Goal: Check status: Check status

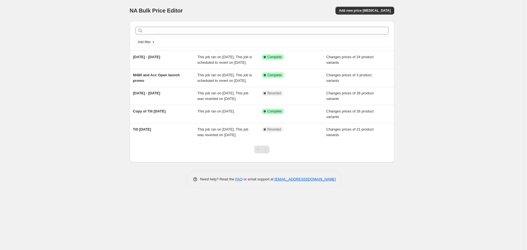
click at [42, 90] on div "NA Bulk Price Editor. This page is ready NA Bulk Price Editor Add new price [ME…" at bounding box center [262, 125] width 524 height 250
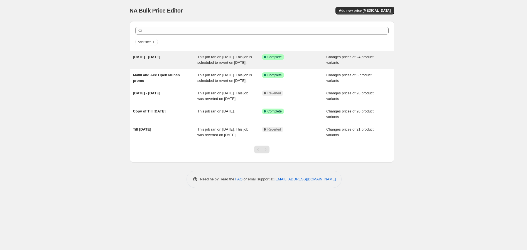
click at [227, 60] on span "This job ran on [DATE]. This job is scheduled to revert on [DATE]." at bounding box center [224, 60] width 55 height 10
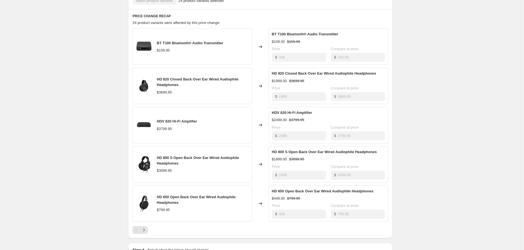
scroll to position [247, 0]
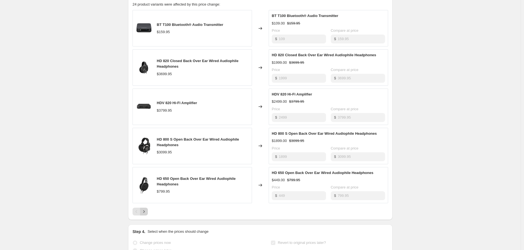
click at [146, 214] on icon "Next" at bounding box center [144, 212] width 6 height 6
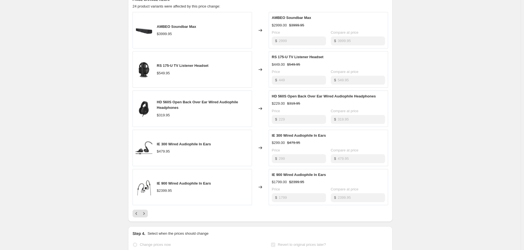
scroll to position [309, 0]
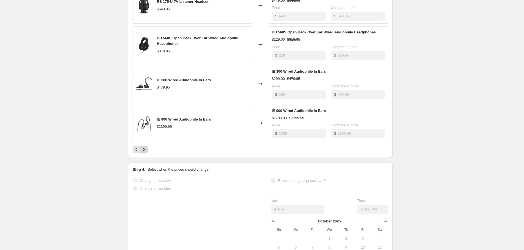
click at [146, 152] on icon "Next" at bounding box center [144, 150] width 6 height 6
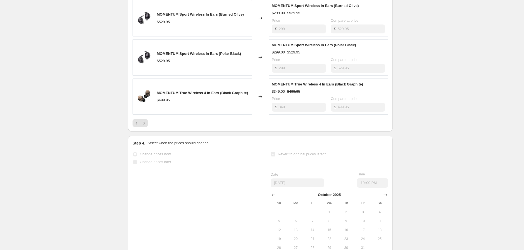
scroll to position [361, 0]
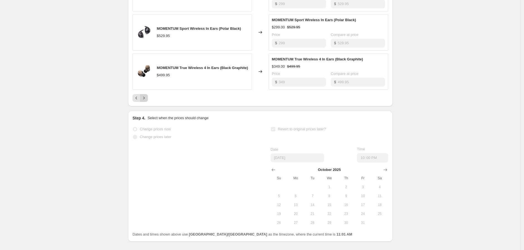
click at [144, 101] on icon "Next" at bounding box center [144, 98] width 6 height 6
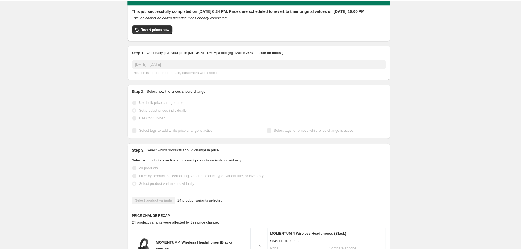
scroll to position [0, 0]
